Goal: Navigation & Orientation: Find specific page/section

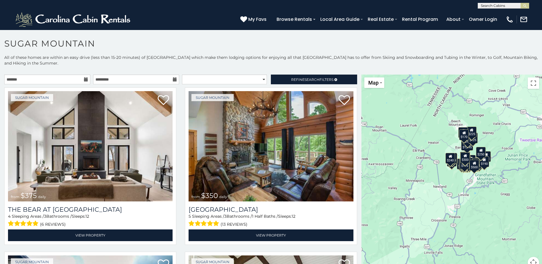
drag, startPoint x: 438, startPoint y: 157, endPoint x: 423, endPoint y: 125, distance: 34.7
click at [421, 123] on div "$375 $350 $350 $200 $375 $195 $265 $190 $175 $155 $290 $345 $175 $1,095 $195 $2…" at bounding box center [452, 175] width 181 height 201
click at [530, 83] on button "Toggle fullscreen view" at bounding box center [533, 82] width 11 height 11
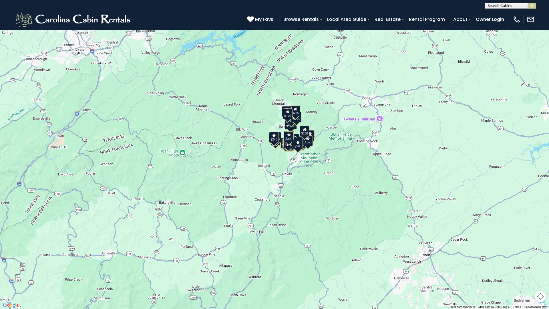
click at [345, 143] on div "$375 $350 $350 $200 $375 $195 $265 $190 $175 $155 $290 $345 $175 $1,095 $195 $2…" at bounding box center [274, 154] width 549 height 309
click at [372, 164] on div "$375 $350 $350 $200 $375 $195 $265 $190 $175 $155 $290 $345 $175 $1,095 $195 $2…" at bounding box center [274, 154] width 549 height 309
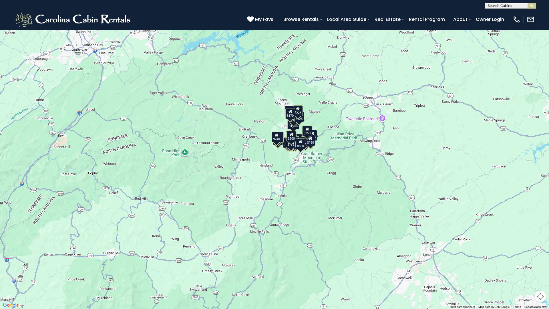
click at [540, 264] on button "Map camera controls" at bounding box center [540, 295] width 11 height 11
click at [541, 264] on button "Map camera controls" at bounding box center [540, 295] width 11 height 11
click at [304, 135] on div "$250" at bounding box center [308, 130] width 10 height 11
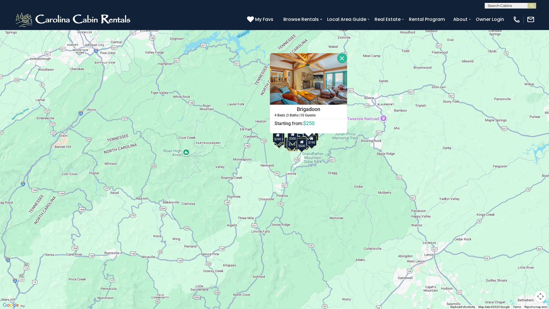
click at [541, 10] on button "Toggle fullscreen view" at bounding box center [540, 8] width 11 height 11
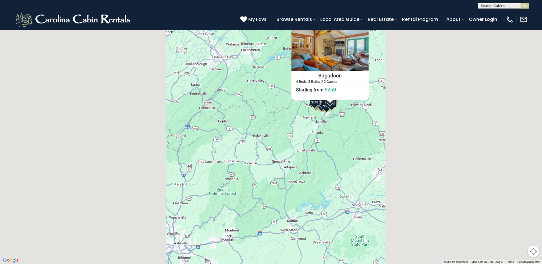
scroll to position [17, 0]
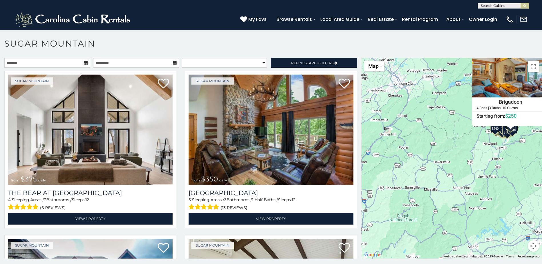
click at [474, 155] on div "$375 $350 $350 $200 $375 $195 $265 $190 $175 $155 $290 $345 $175 $1,095 $195 $2…" at bounding box center [452, 158] width 181 height 201
click at [469, 155] on div "$375 $350 $350 $200 $375 $195 $265 $190 $175 $155 $290 $345 $175 $1,095 $195 $2…" at bounding box center [452, 158] width 181 height 201
click at [440, 132] on div "$375 $350 $350 $200 $375 $195 $265 $190 $175 $155 $290 $345 $175 $1,095 $195 $2…" at bounding box center [452, 158] width 181 height 201
click at [410, 133] on div "$375 $350 $350 $200 $375 $195 $265 $190 $175 $155 $290 $345 $175 $1,095 $195 $2…" at bounding box center [452, 158] width 181 height 201
click at [373, 70] on button "Map" at bounding box center [374, 66] width 20 height 11
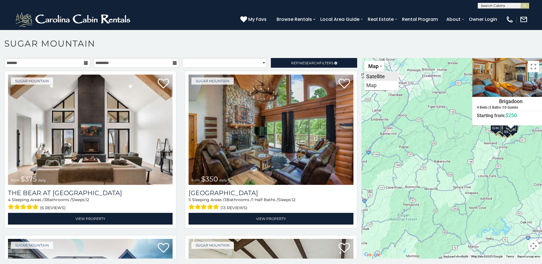
click at [374, 77] on li "Satellite" at bounding box center [381, 76] width 33 height 9
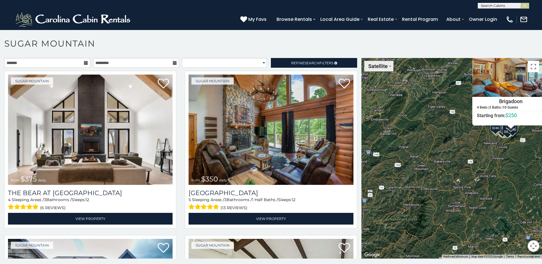
click at [375, 70] on button "Satellite" at bounding box center [378, 66] width 29 height 11
click at [370, 87] on li "Map" at bounding box center [381, 85] width 33 height 9
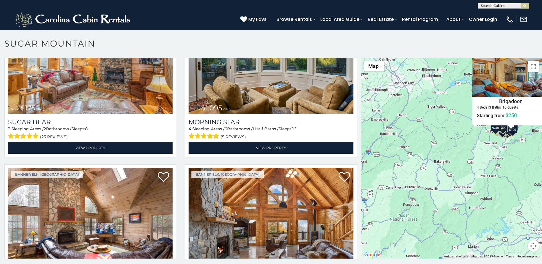
scroll to position [886, 0]
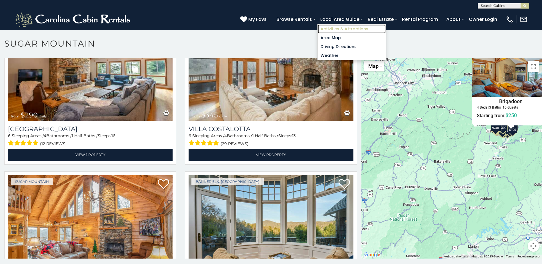
click at [351, 29] on link "Activities & Attractions" at bounding box center [352, 29] width 68 height 9
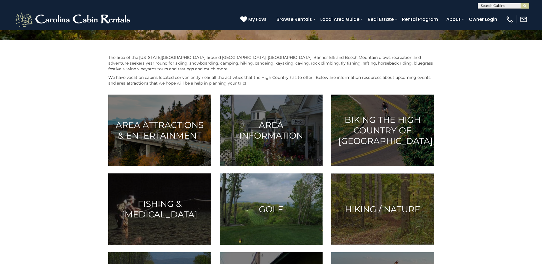
scroll to position [86, 0]
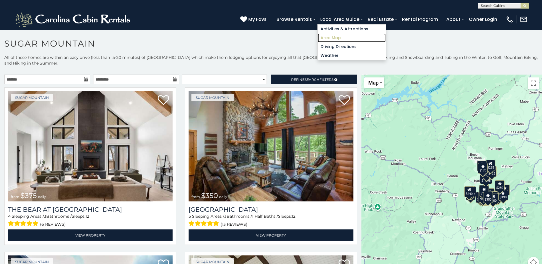
click at [330, 38] on link "Area Map" at bounding box center [352, 37] width 68 height 9
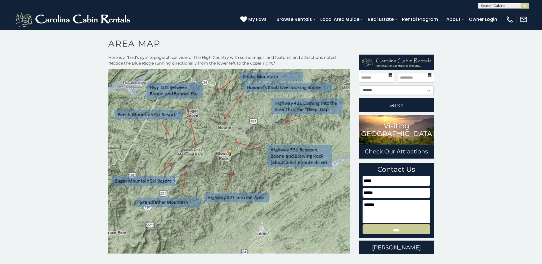
click at [245, 133] on img at bounding box center [229, 161] width 242 height 185
click at [247, 131] on img at bounding box center [229, 161] width 242 height 185
click at [249, 131] on img at bounding box center [229, 161] width 242 height 185
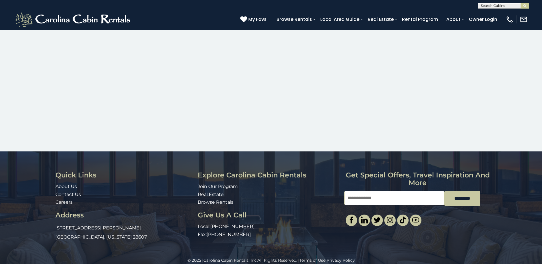
scroll to position [298, 0]
